Goal: Navigation & Orientation: Find specific page/section

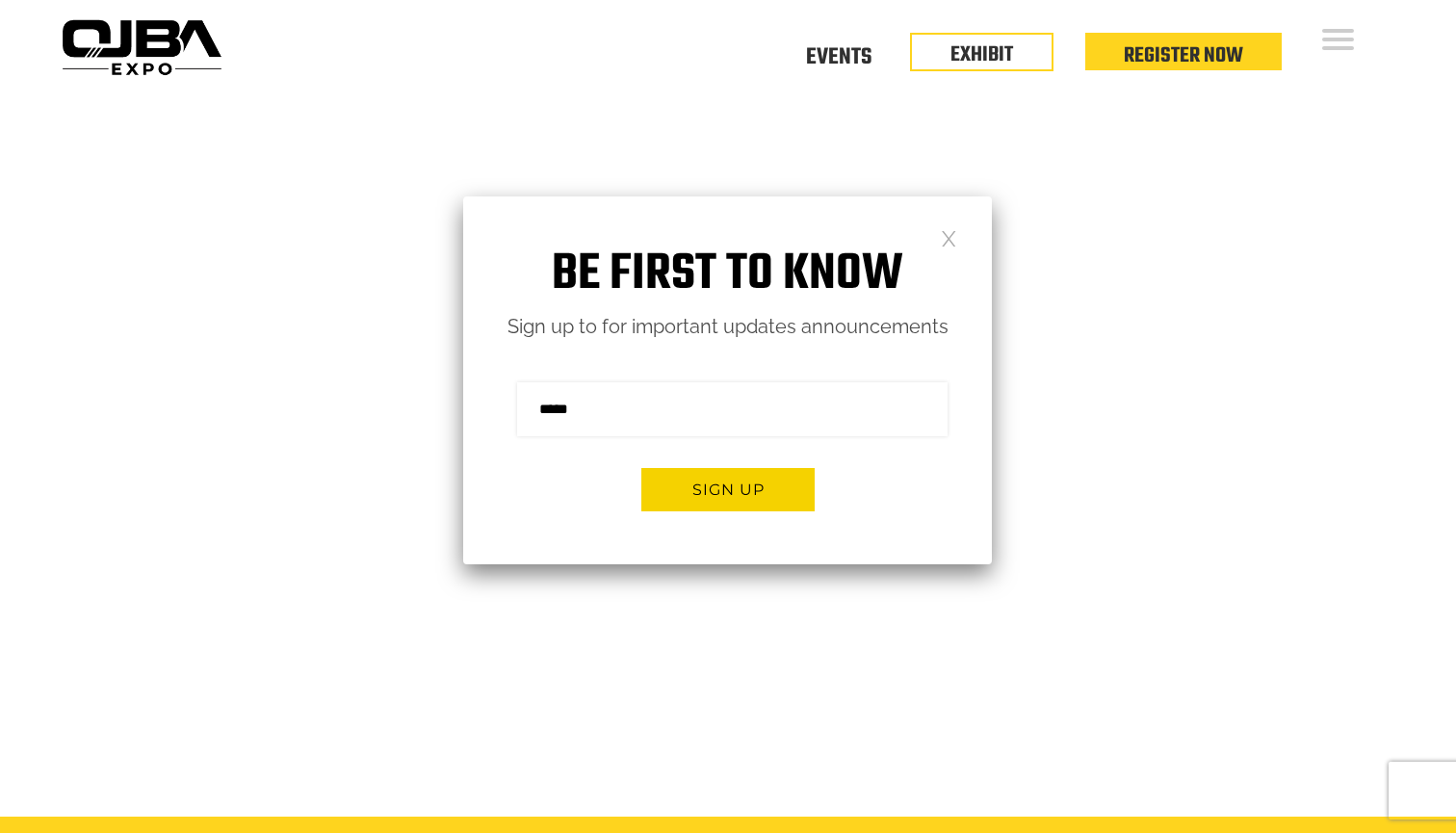
click at [951, 235] on link at bounding box center [949, 237] width 17 height 17
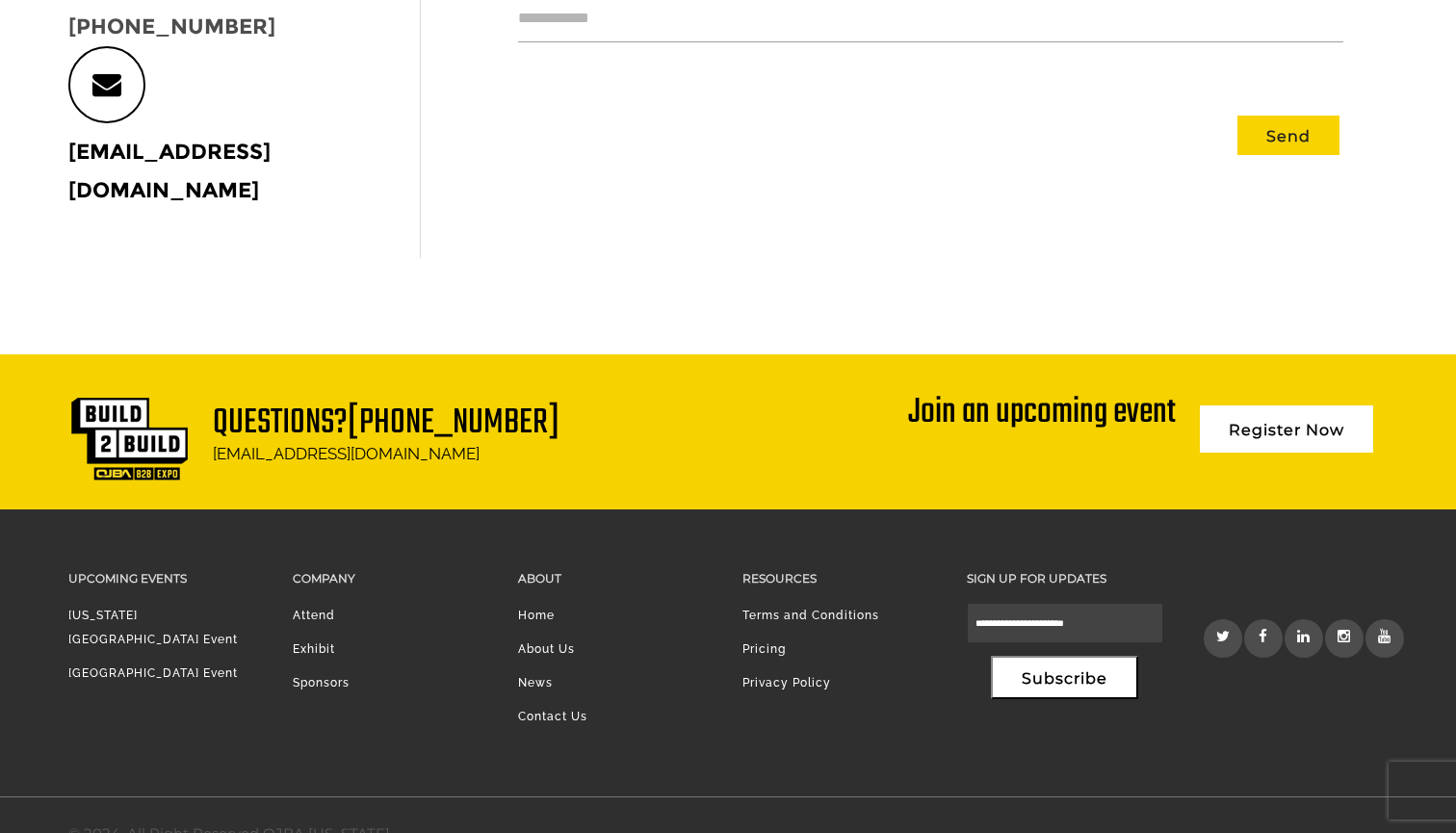
scroll to position [886, 0]
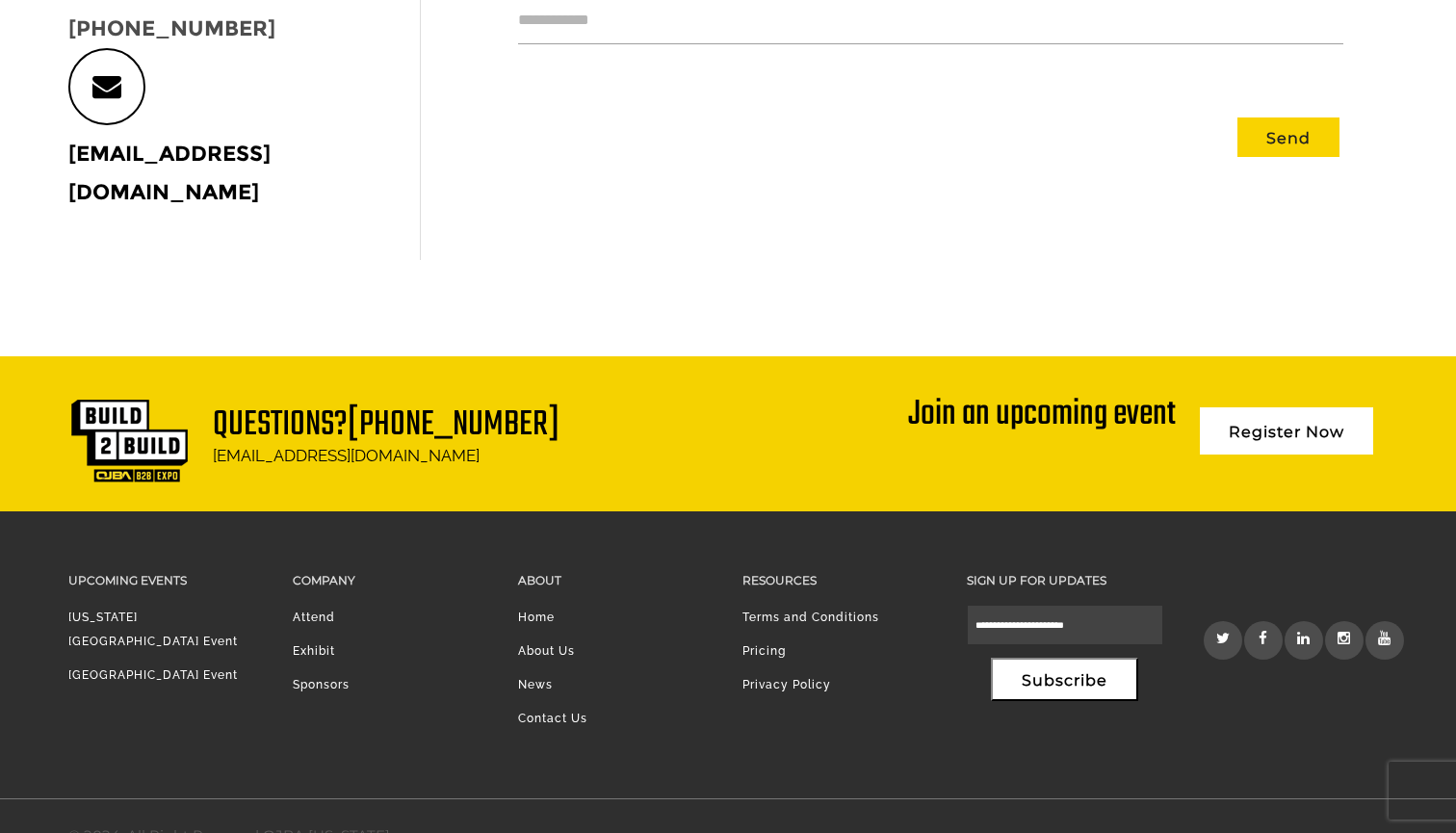
drag, startPoint x: 269, startPoint y: 796, endPoint x: 357, endPoint y: 803, distance: 88.3
click at [357, 823] on div "© 2024. All Right Reserved OJBA [US_STATE]." at bounding box center [230, 835] width 324 height 25
drag, startPoint x: 266, startPoint y: 797, endPoint x: 405, endPoint y: 804, distance: 139.2
click at [401, 804] on div "© 2024. All Right Reserved OJBA [US_STATE]." at bounding box center [728, 836] width 1348 height 73
copy div "OJBA [US_STATE]."
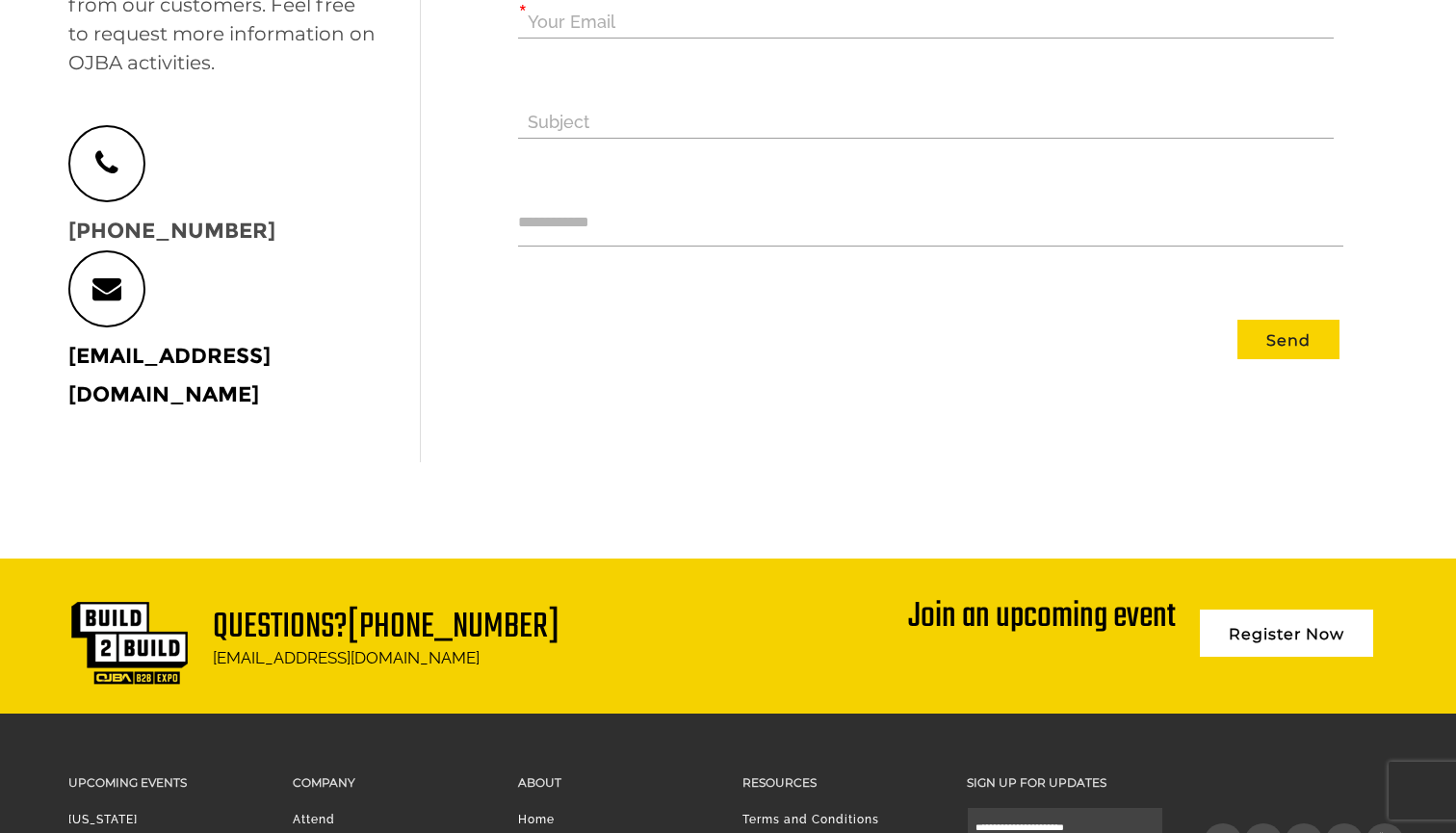
scroll to position [737, 0]
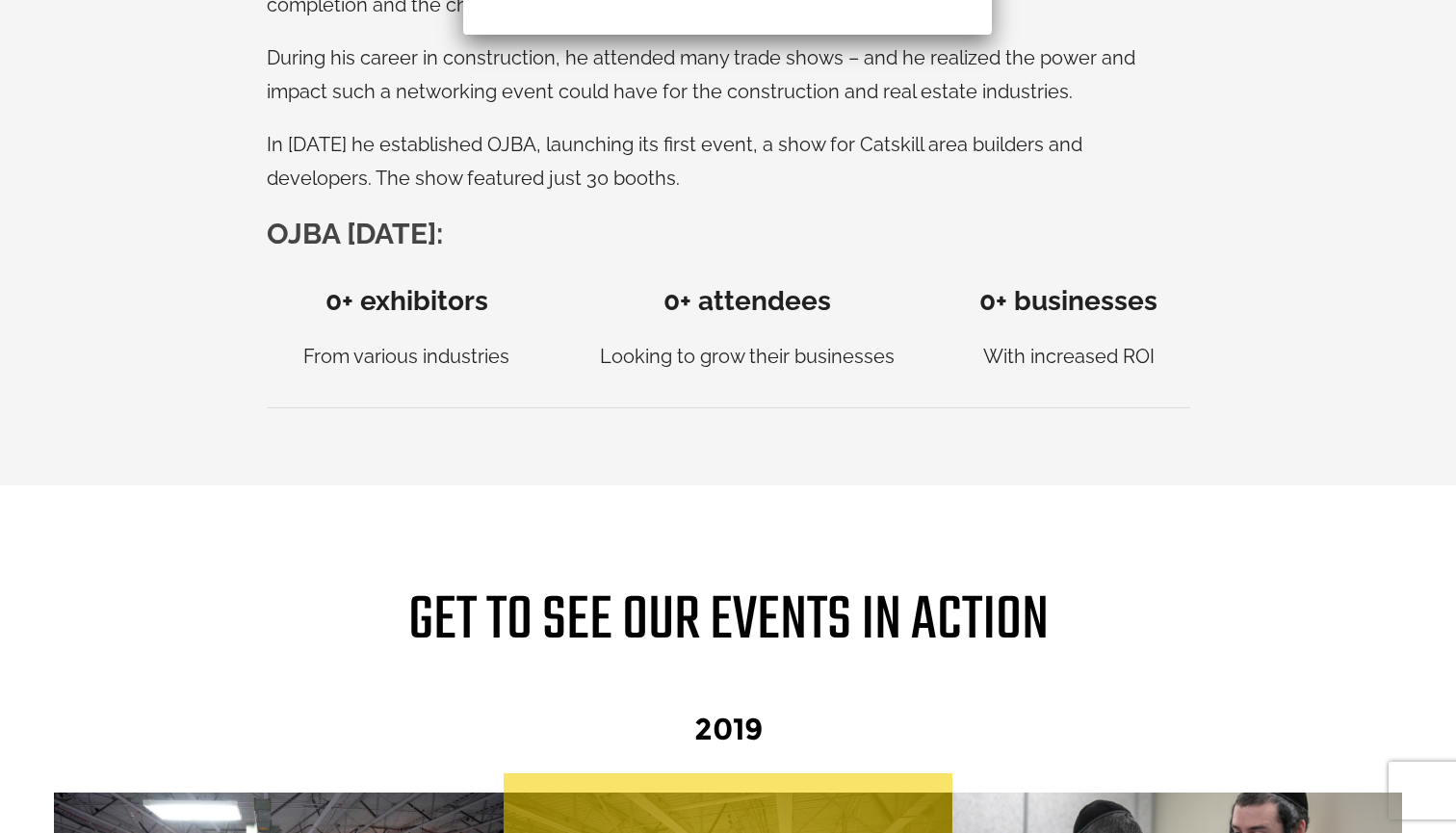
scroll to position [1279, 0]
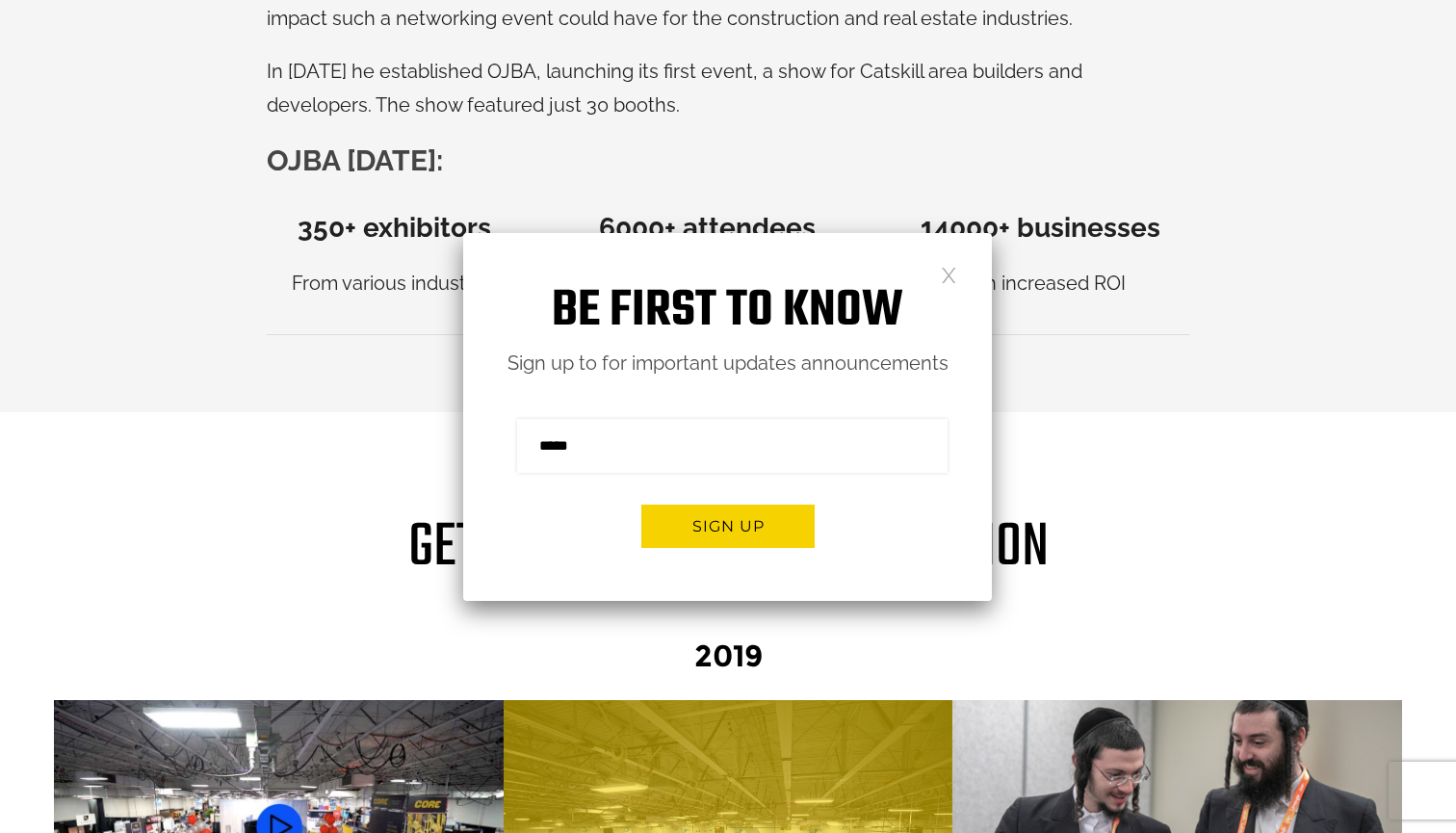
click at [952, 273] on link at bounding box center [949, 274] width 17 height 17
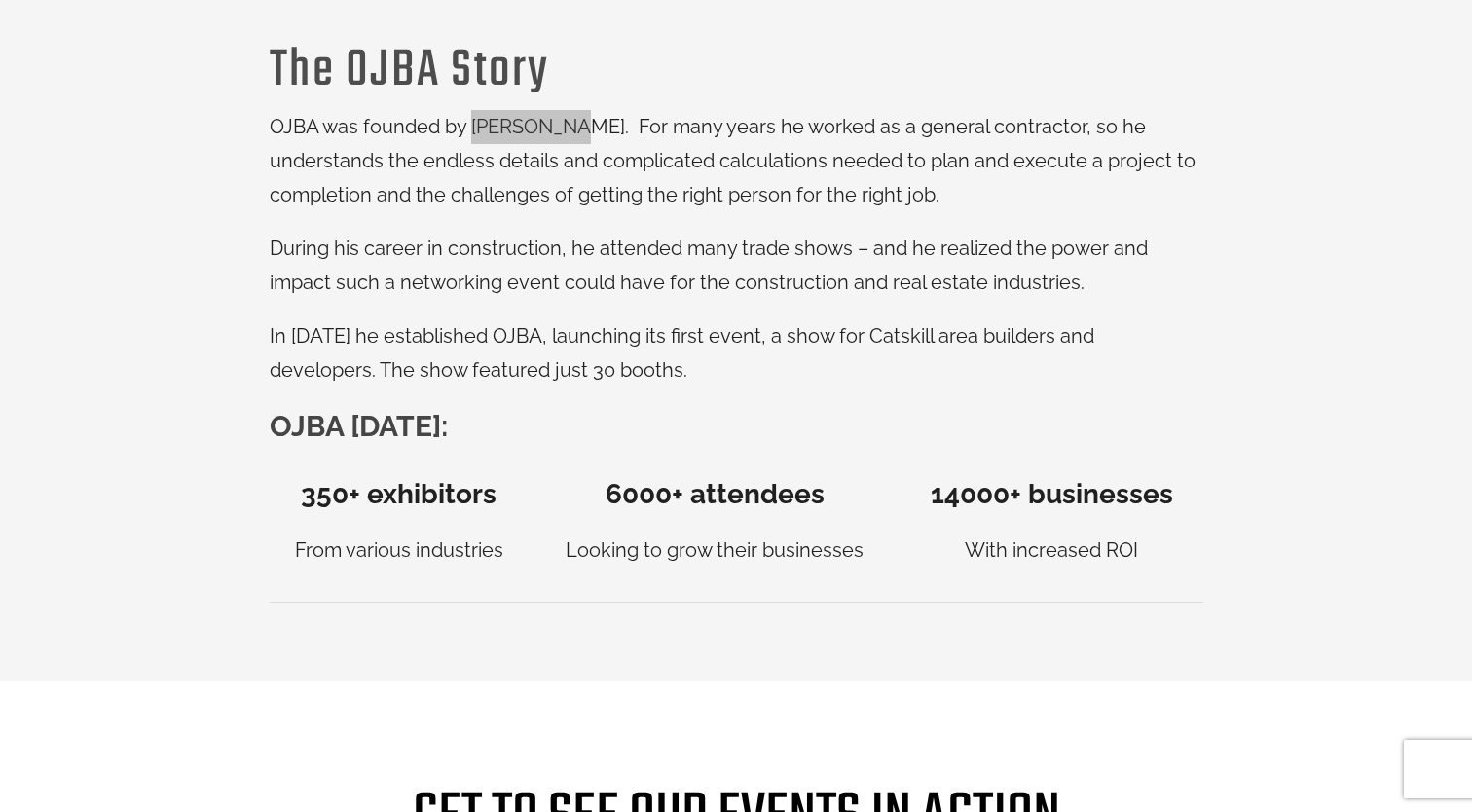
scroll to position [1073, 0]
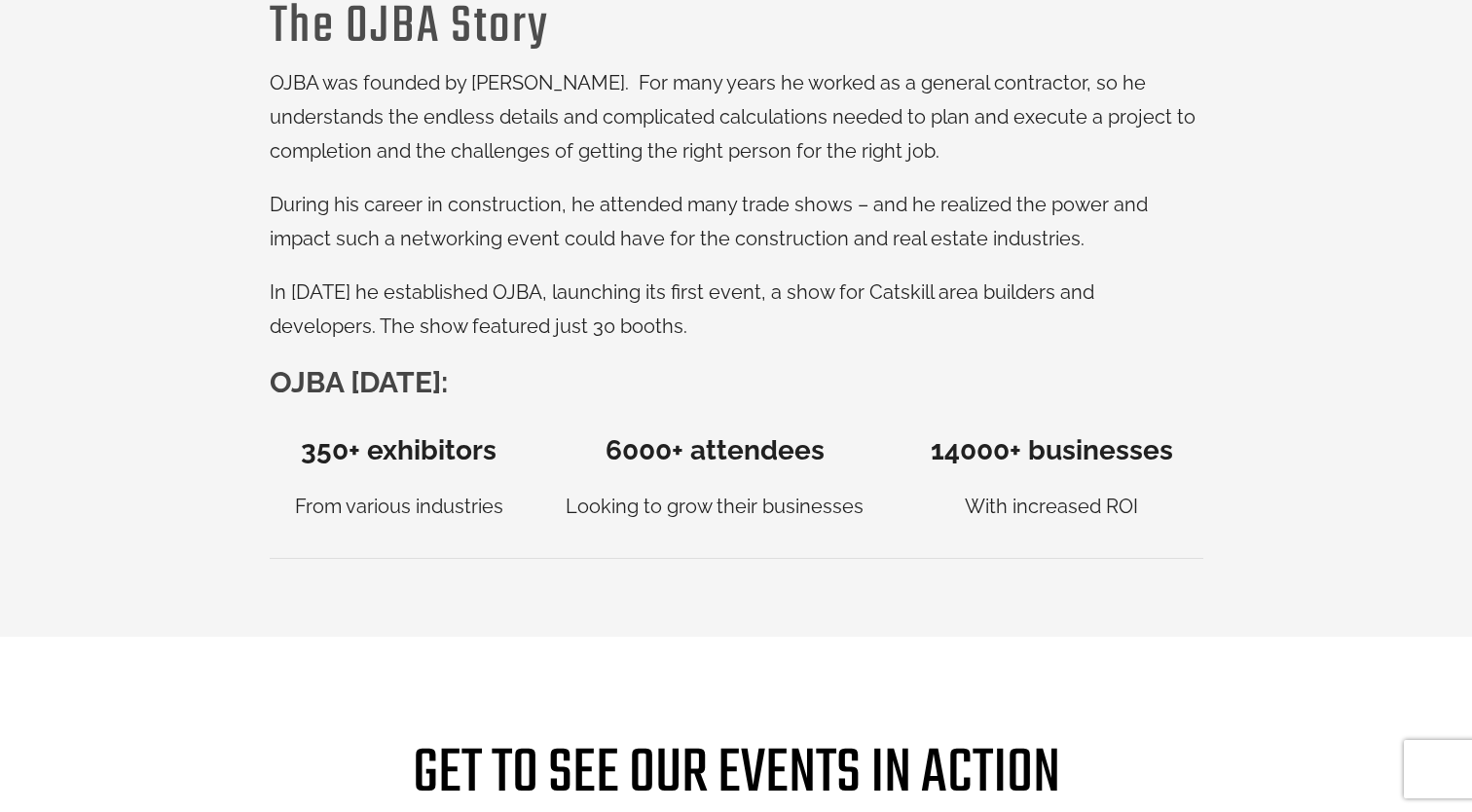
click at [1201, 0] on html "Upcoming Events Attendee Registration Exhibitor Badge Registration Media Regist…" at bounding box center [736, 794] width 1472 height 3734
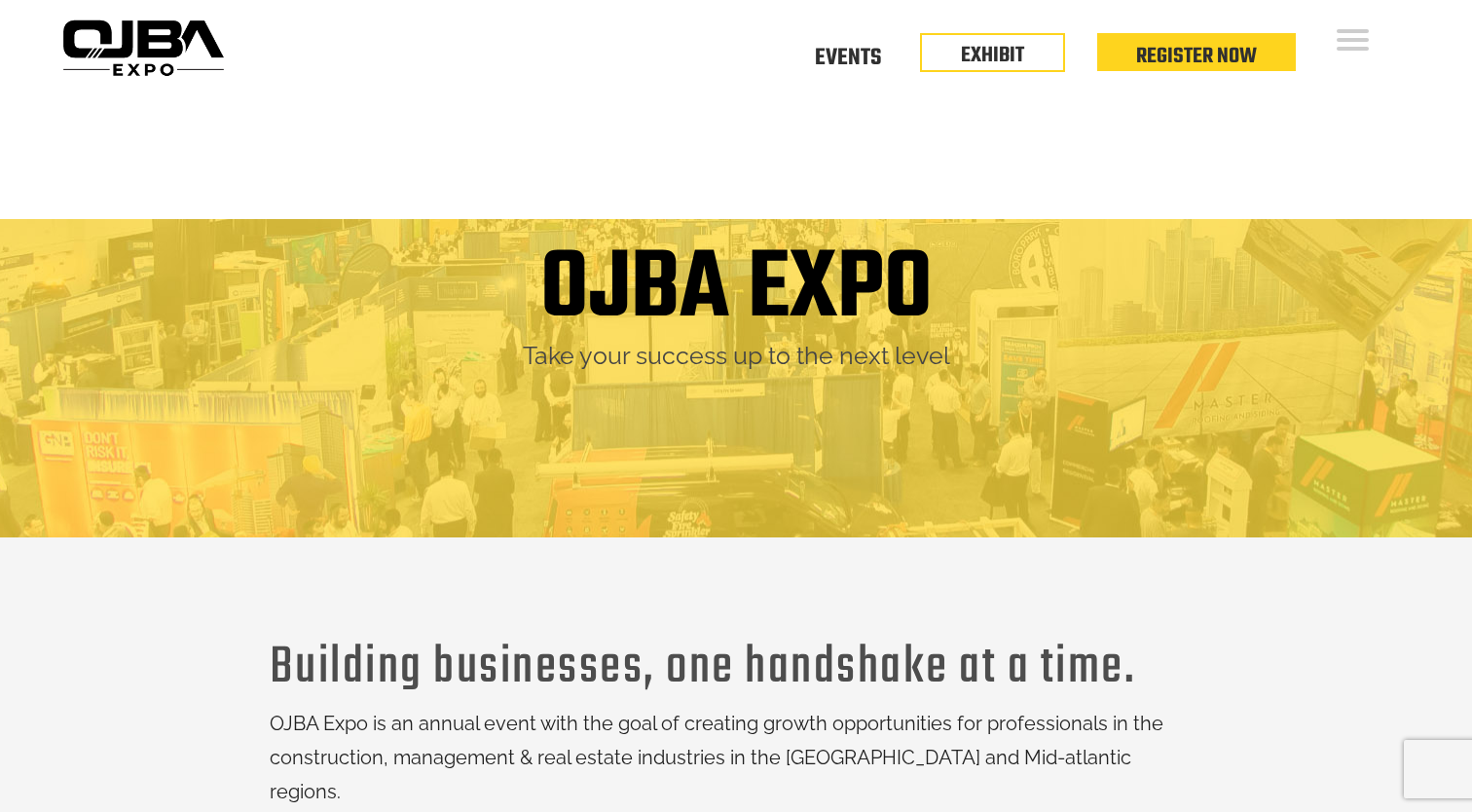
scroll to position [0, 0]
